Goal: Task Accomplishment & Management: Use online tool/utility

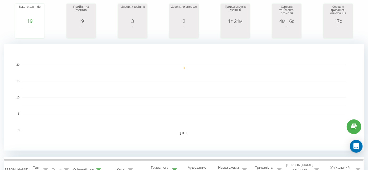
scroll to position [145, 0]
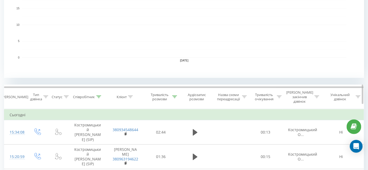
click at [99, 96] on icon at bounding box center [98, 97] width 5 height 3
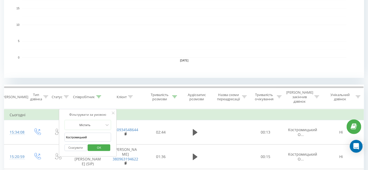
click at [98, 133] on input "Костромицький" at bounding box center [87, 137] width 47 height 9
click at [99, 133] on input "Костромицький" at bounding box center [87, 137] width 47 height 9
click at [100, 133] on input "Костромицький" at bounding box center [87, 137] width 47 height 9
type input "Бакулін"
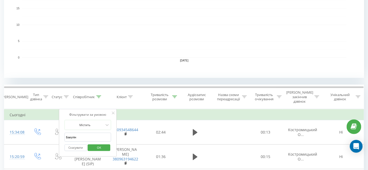
click button "OK" at bounding box center [99, 148] width 23 height 7
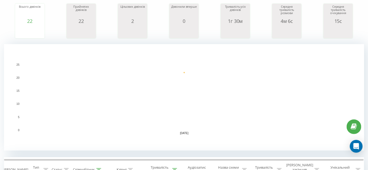
scroll to position [194, 0]
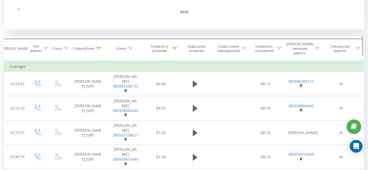
click at [101, 46] on div "Співробітник" at bounding box center [87, 48] width 39 height 5
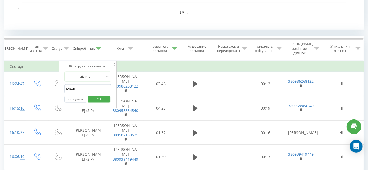
click at [84, 86] on input "Бакулін" at bounding box center [87, 88] width 47 height 9
type input "Заборська"
click button "OK" at bounding box center [99, 99] width 23 height 7
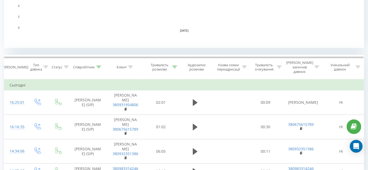
scroll to position [172, 0]
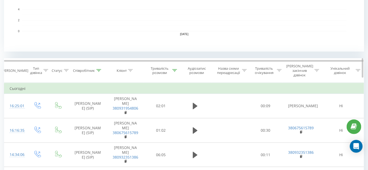
click at [100, 69] on icon at bounding box center [98, 70] width 5 height 3
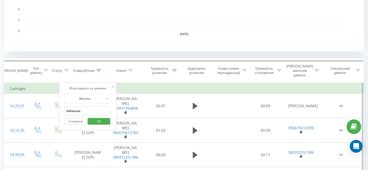
click at [90, 107] on input "Заборська" at bounding box center [87, 111] width 47 height 9
click at [87, 107] on input "Заборська" at bounding box center [87, 111] width 47 height 9
type input "Д"
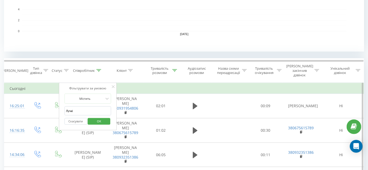
type input "Лучків"
click button "OK" at bounding box center [99, 121] width 23 height 7
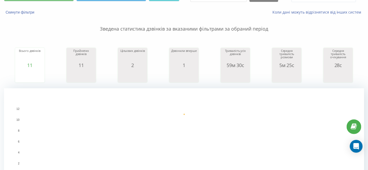
scroll to position [149, 0]
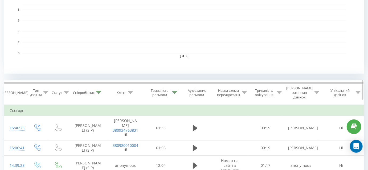
click at [98, 91] on icon at bounding box center [98, 92] width 5 height 3
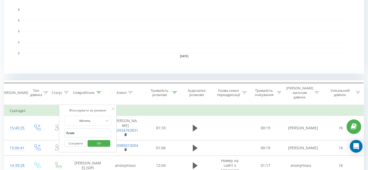
click at [77, 129] on input "Лучків" at bounding box center [87, 133] width 47 height 9
type input "Тягло"
click button "OK" at bounding box center [99, 143] width 23 height 7
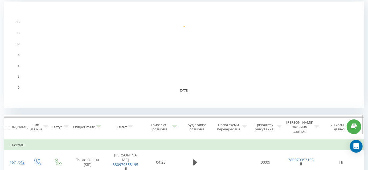
scroll to position [145, 0]
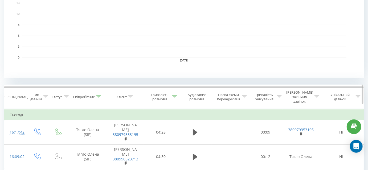
click at [177, 95] on div "Тривалість розмови" at bounding box center [161, 97] width 35 height 9
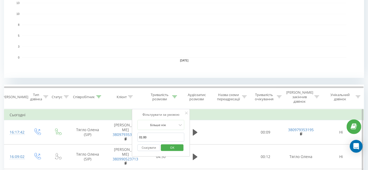
click at [153, 145] on button "Скасувати" at bounding box center [149, 148] width 23 height 7
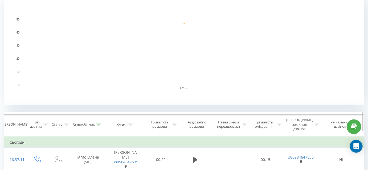
scroll to position [121, 0]
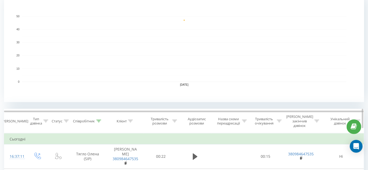
click at [99, 120] on icon at bounding box center [98, 121] width 5 height 3
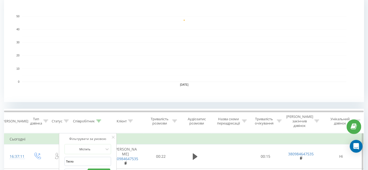
click at [81, 160] on input "Тягло" at bounding box center [87, 161] width 47 height 9
click at [80, 160] on input "Тягло" at bounding box center [87, 161] width 47 height 9
type input "Костромицький"
click button "OK" at bounding box center [99, 172] width 23 height 7
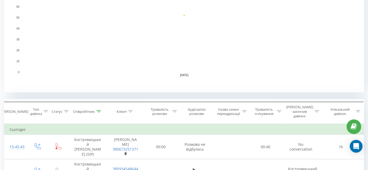
scroll to position [169, 0]
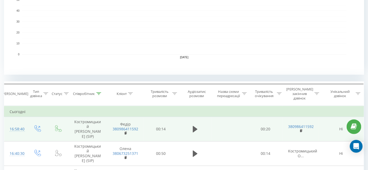
scroll to position [169, 0]
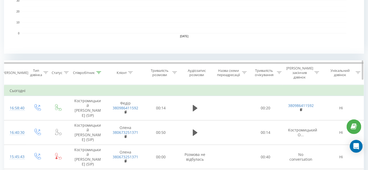
click at [177, 72] on div at bounding box center [174, 73] width 5 height 5
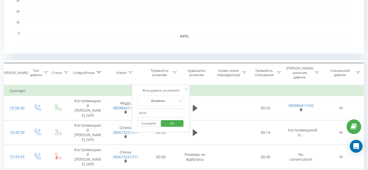
click at [156, 109] on input "text" at bounding box center [161, 113] width 47 height 9
type input "01:00"
click at [172, 98] on div at bounding box center [158, 100] width 38 height 5
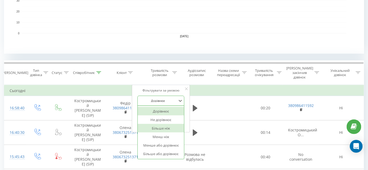
click at [173, 124] on div "Більше ніж" at bounding box center [161, 128] width 46 height 9
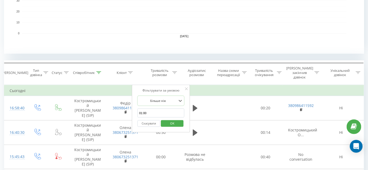
click at [176, 120] on span "OK" at bounding box center [172, 123] width 15 height 8
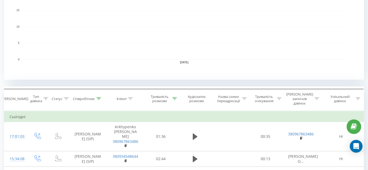
scroll to position [145, 0]
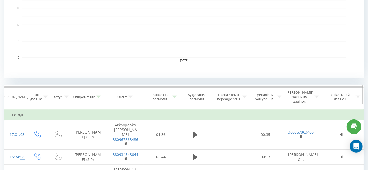
click at [103, 95] on div "Співробітник" at bounding box center [87, 97] width 39 height 5
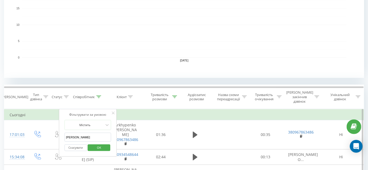
click at [96, 136] on input "Костромицький" at bounding box center [87, 137] width 47 height 9
type input "Тягло"
click button "OK" at bounding box center [99, 148] width 23 height 7
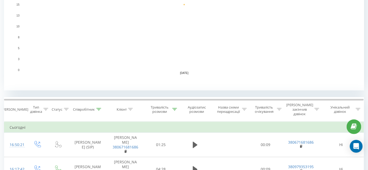
scroll to position [194, 0]
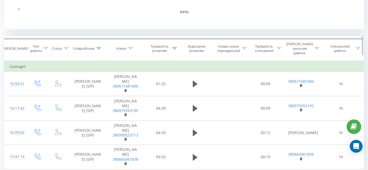
click at [100, 47] on icon at bounding box center [98, 48] width 5 height 3
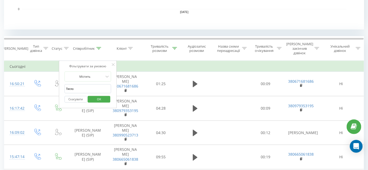
click at [85, 85] on input "Тягло" at bounding box center [87, 88] width 47 height 9
type input "Х"
type input "Заборська"
click button "OK" at bounding box center [99, 99] width 23 height 7
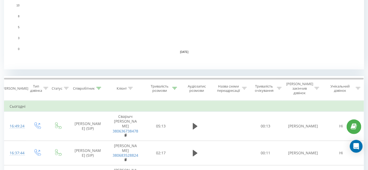
scroll to position [196, 0]
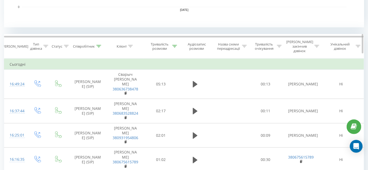
click at [98, 45] on icon at bounding box center [98, 46] width 5 height 3
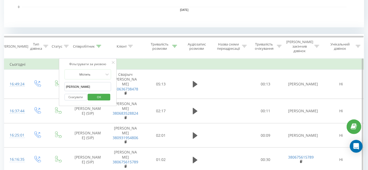
click at [87, 82] on input "Заборська" at bounding box center [87, 86] width 47 height 9
type input "Лучків"
click button "OK" at bounding box center [99, 97] width 23 height 7
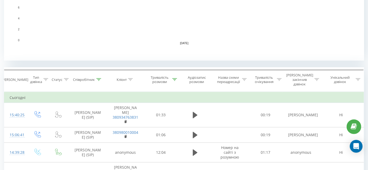
scroll to position [198, 0]
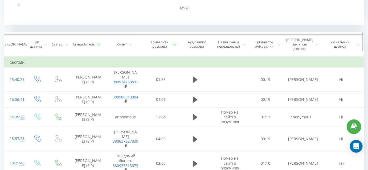
click at [100, 43] on div at bounding box center [98, 44] width 5 height 5
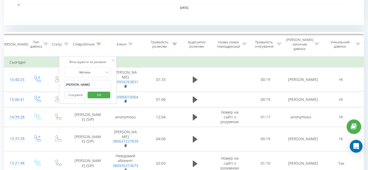
click at [86, 80] on input "Лучків" at bounding box center [87, 84] width 47 height 9
type input "Тягло"
click button "OK" at bounding box center [99, 95] width 23 height 7
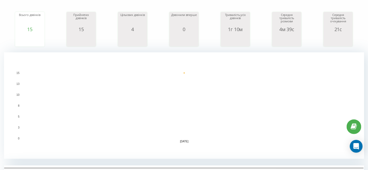
scroll to position [103, 0]
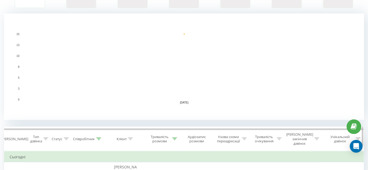
click at [99, 138] on icon at bounding box center [98, 139] width 5 height 3
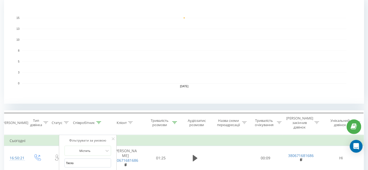
scroll to position [127, 0]
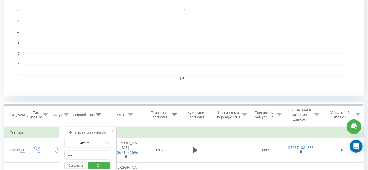
click at [92, 151] on input "Тягло" at bounding box center [87, 155] width 47 height 9
type input "Бакулін"
click button "OK" at bounding box center [99, 166] width 23 height 7
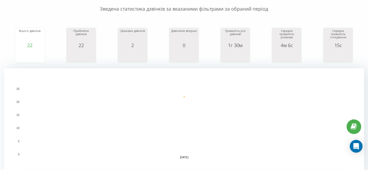
scroll to position [121, 0]
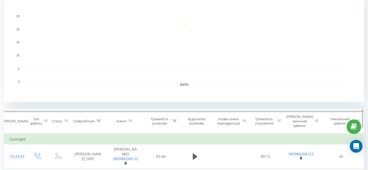
click at [100, 120] on icon at bounding box center [98, 121] width 5 height 3
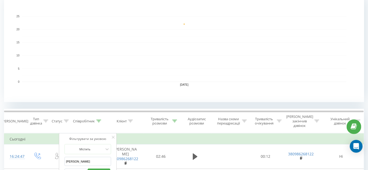
click at [89, 157] on input "Бакулін" at bounding box center [87, 161] width 47 height 9
type input "Костромицький"
click button "OK" at bounding box center [99, 172] width 23 height 7
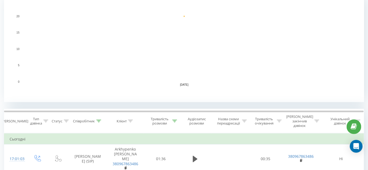
scroll to position [169, 0]
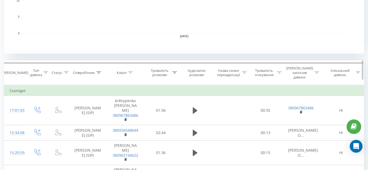
click at [99, 74] on th "Співробітник" at bounding box center [87, 73] width 39 height 24
click at [99, 71] on div at bounding box center [98, 73] width 5 height 5
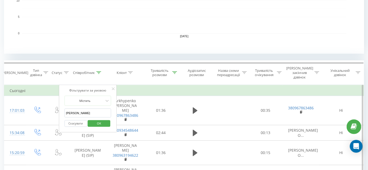
click at [90, 111] on input "Костромицький" at bounding box center [87, 113] width 47 height 9
type input "N"
type input "Тягло"
click button "OK" at bounding box center [99, 123] width 23 height 7
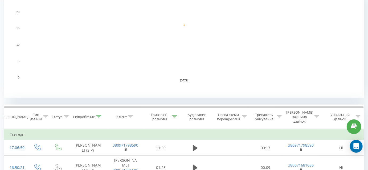
scroll to position [147, 0]
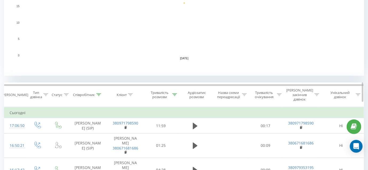
click at [96, 94] on div at bounding box center [98, 95] width 5 height 5
click at [99, 94] on icon at bounding box center [98, 95] width 5 height 3
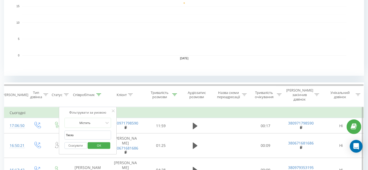
click at [87, 131] on input "Тягло" at bounding box center [87, 135] width 47 height 9
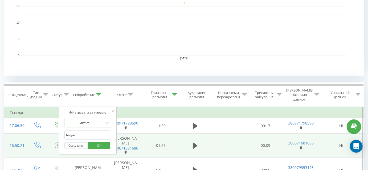
type input "Бакулін"
click button "OK" at bounding box center [99, 146] width 23 height 7
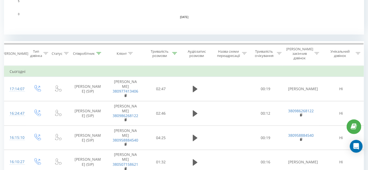
scroll to position [218, 0]
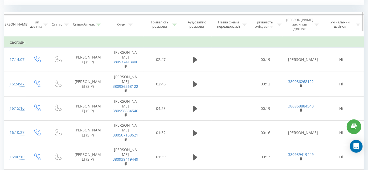
click at [98, 19] on th "Співробітник" at bounding box center [87, 24] width 39 height 24
click at [98, 22] on div at bounding box center [98, 24] width 5 height 5
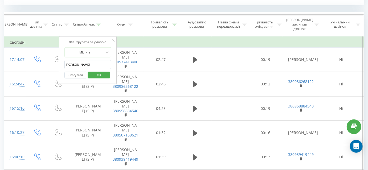
click at [86, 62] on input "Бакулін" at bounding box center [87, 64] width 47 height 9
type input "Костромицький"
click button "OK" at bounding box center [99, 75] width 23 height 7
